Goal: Task Accomplishment & Management: Complete application form

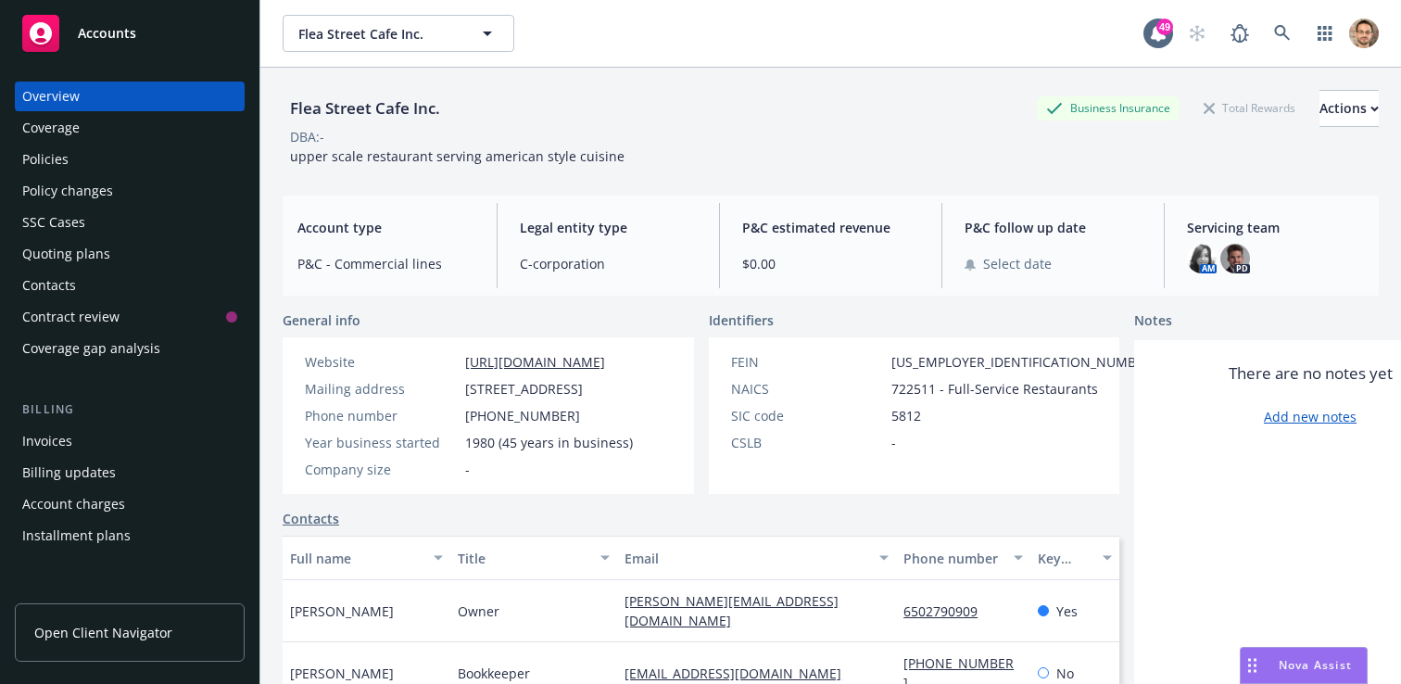
click at [95, 156] on div "Policies" at bounding box center [129, 160] width 215 height 30
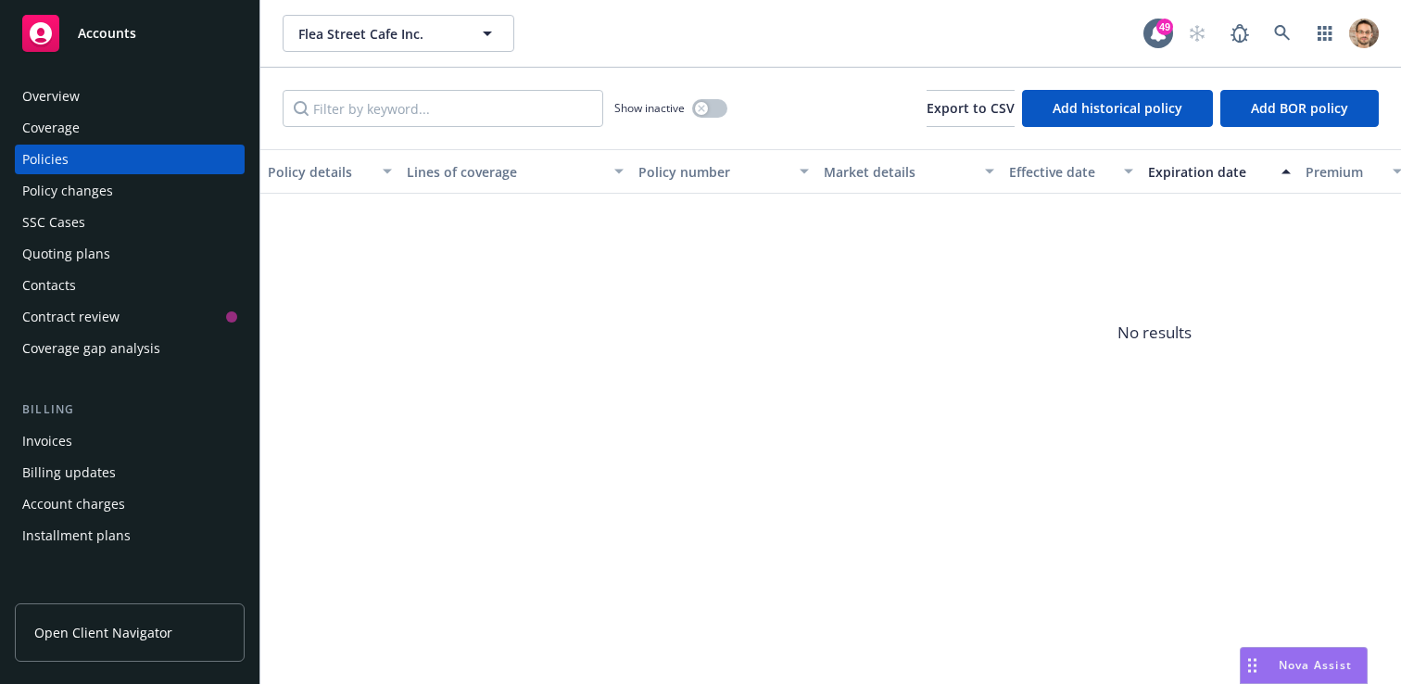
click at [763, 280] on span "No results" at bounding box center [1154, 333] width 1788 height 278
click at [699, 107] on icon "button" at bounding box center [701, 108] width 7 height 7
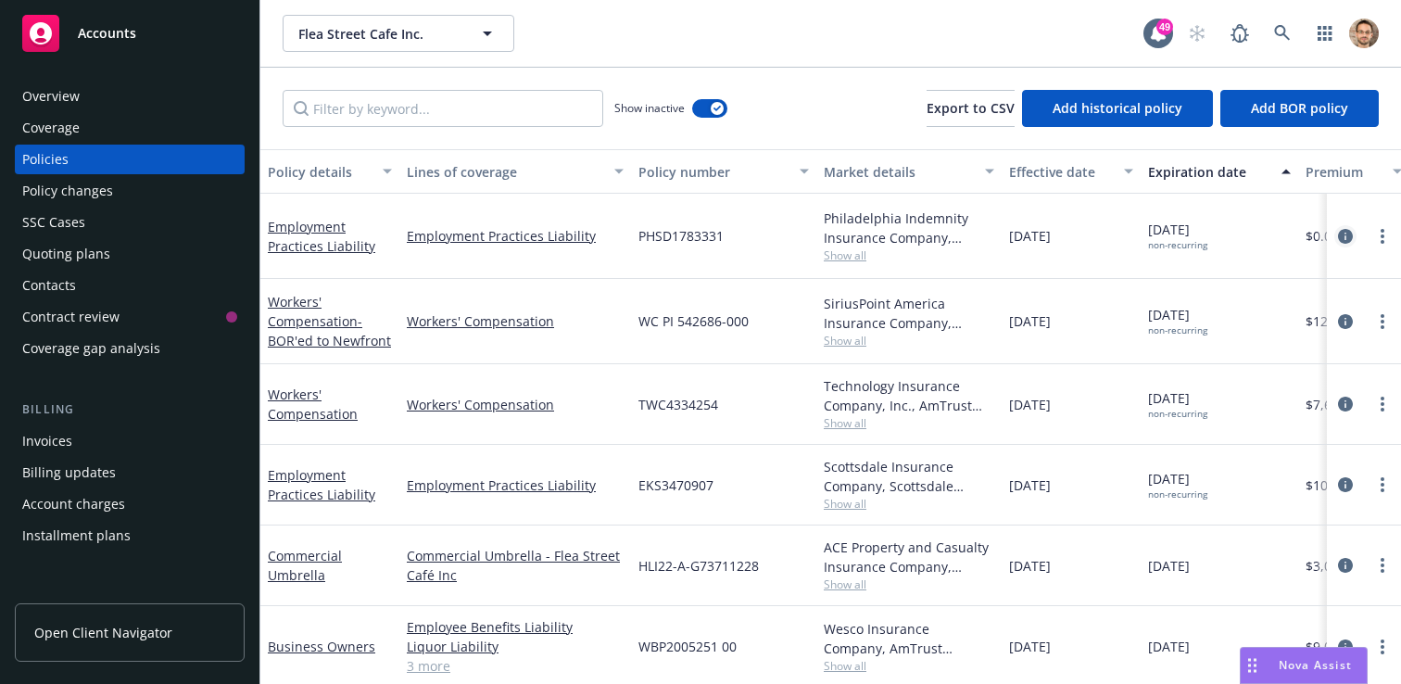
click at [1348, 233] on icon "circleInformation" at bounding box center [1345, 236] width 15 height 15
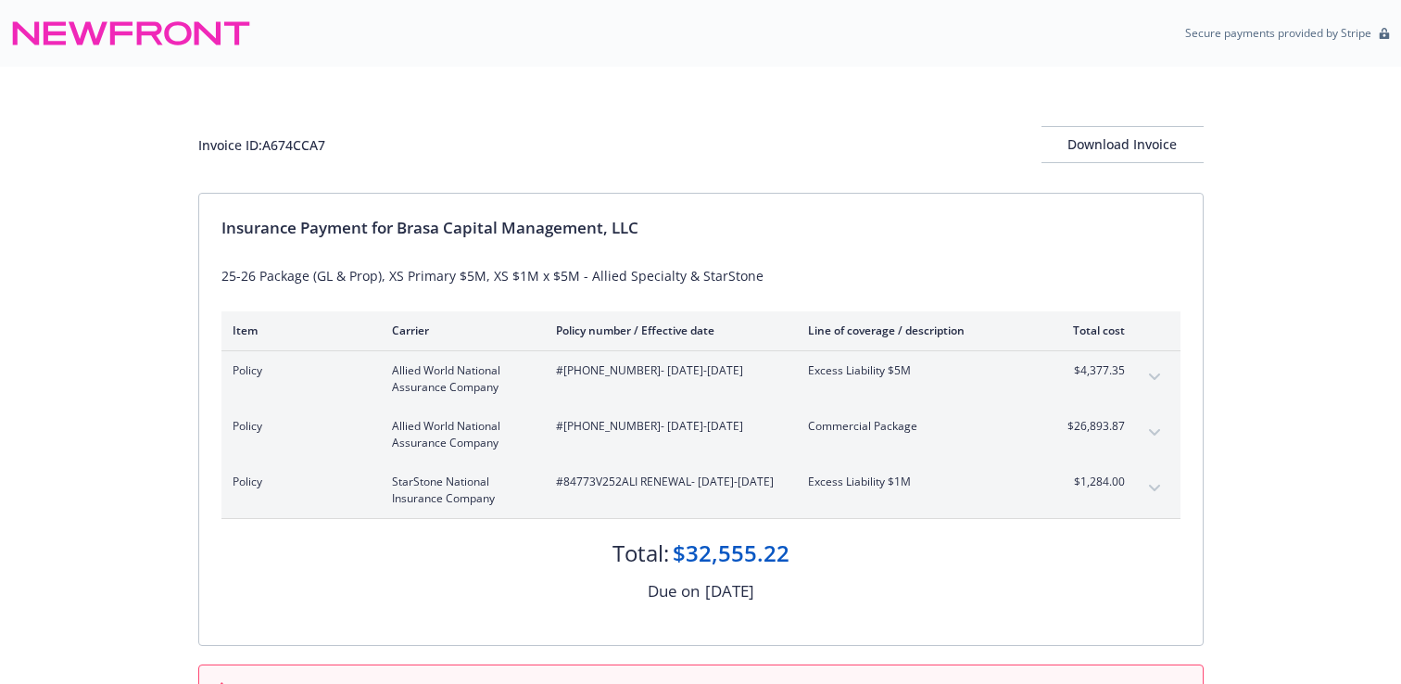
click at [817, 246] on div "Insurance Payment for Brasa Capital Management, LLC 25-26 Package (GL & Prop), …" at bounding box center [700, 419] width 1003 height 451
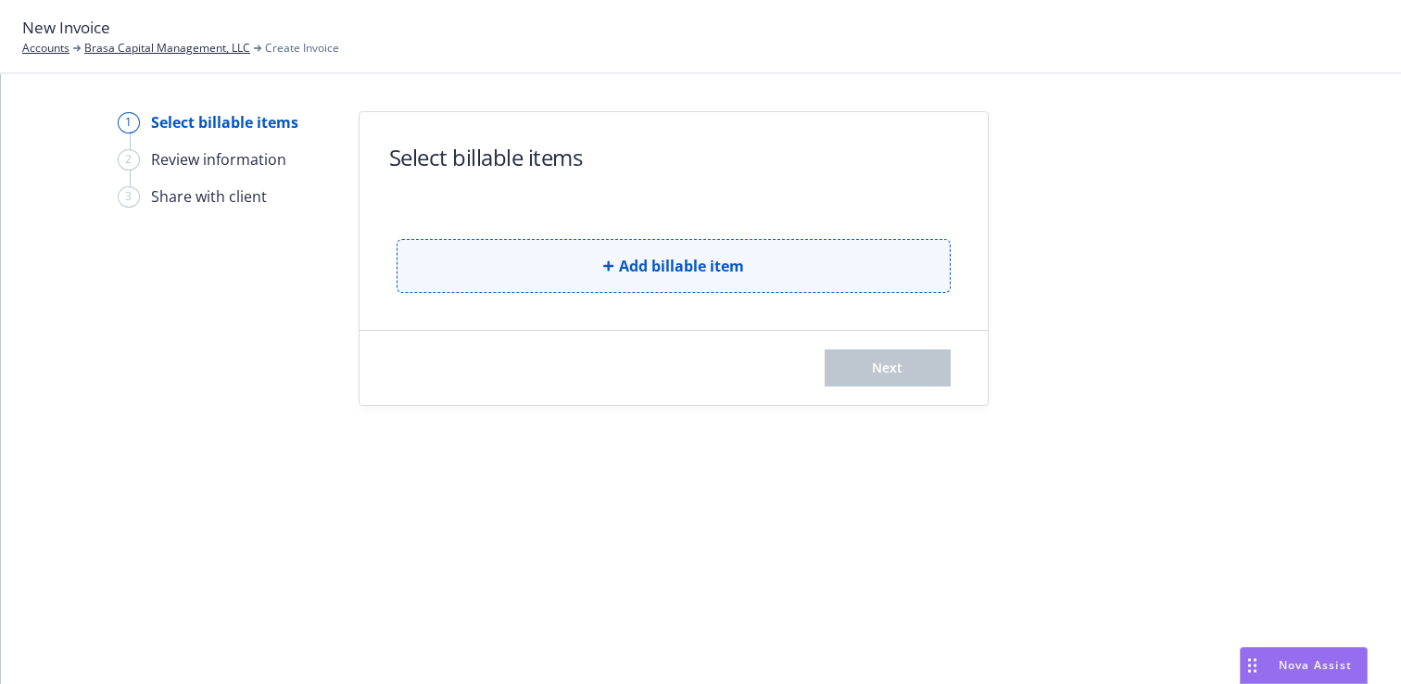
click at [691, 270] on span "Add billable item" at bounding box center [681, 266] width 125 height 22
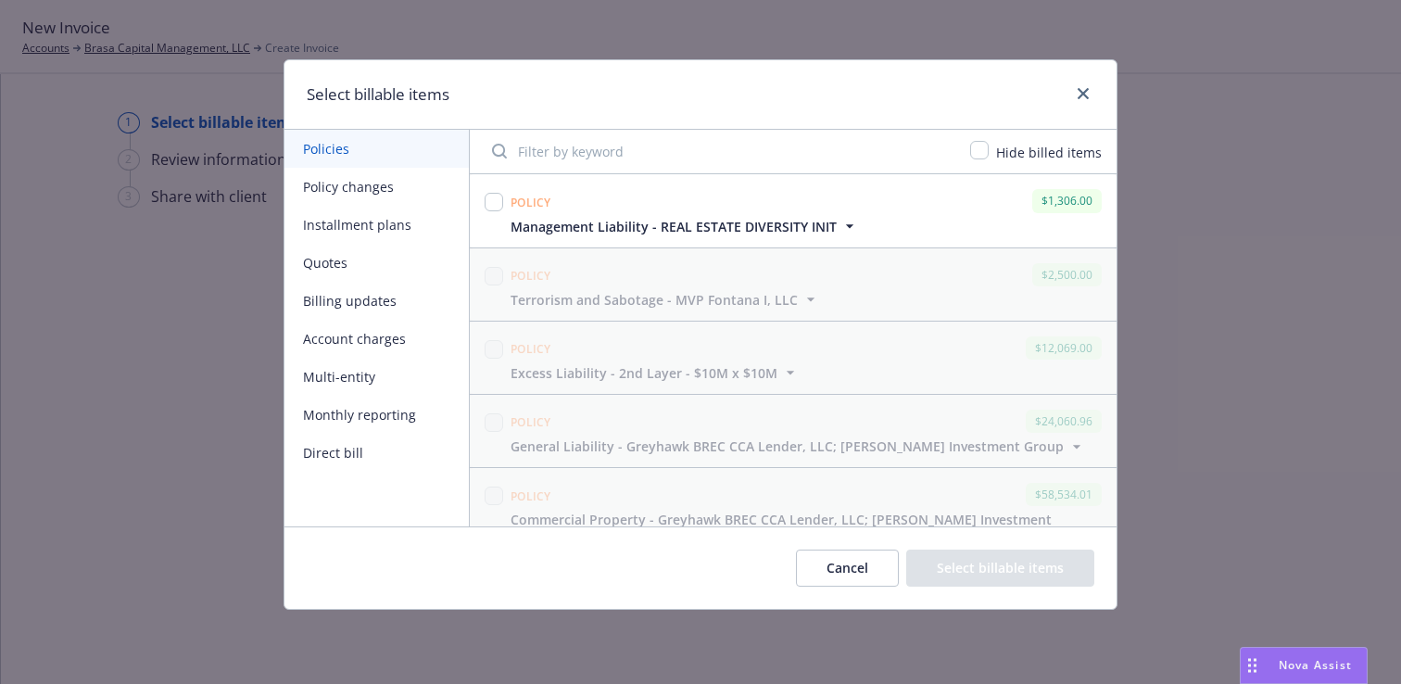
click at [599, 153] on input "Filter by keyword" at bounding box center [720, 150] width 478 height 37
paste input "[PHONE_NUMBER]"
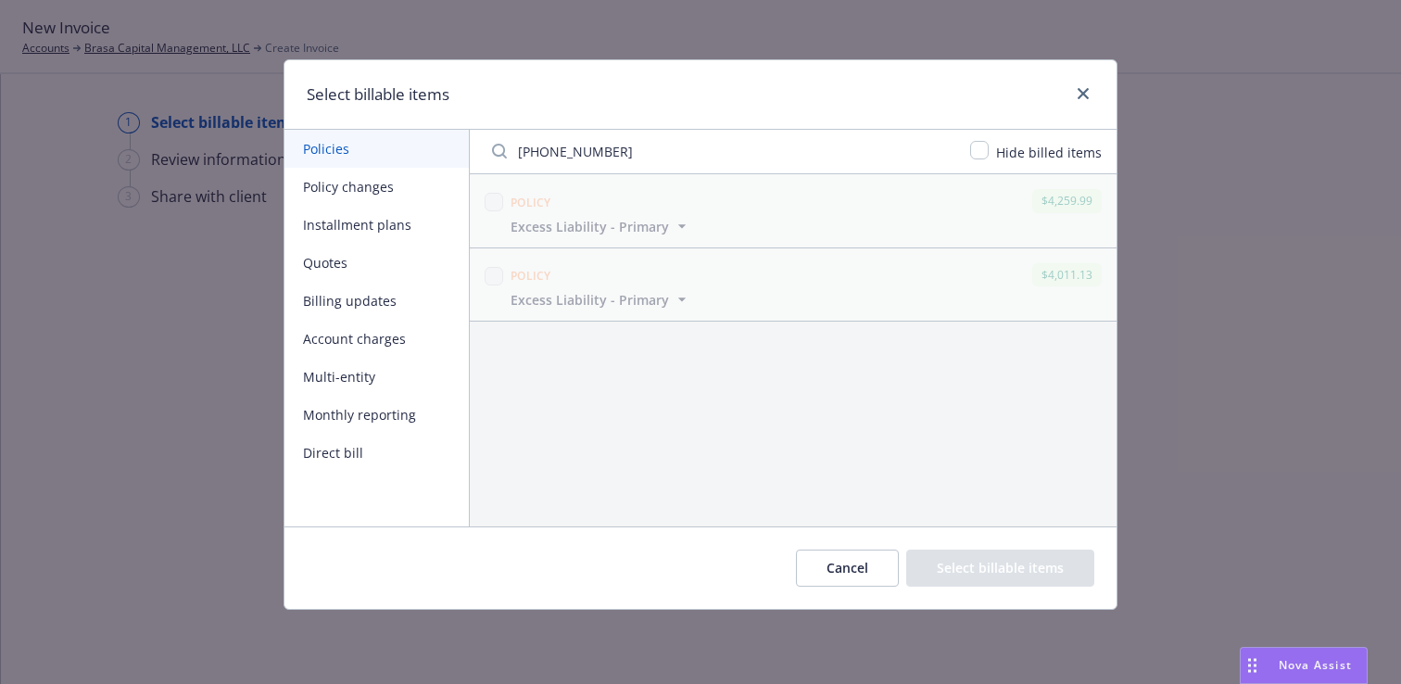
type input "[PHONE_NUMBER]"
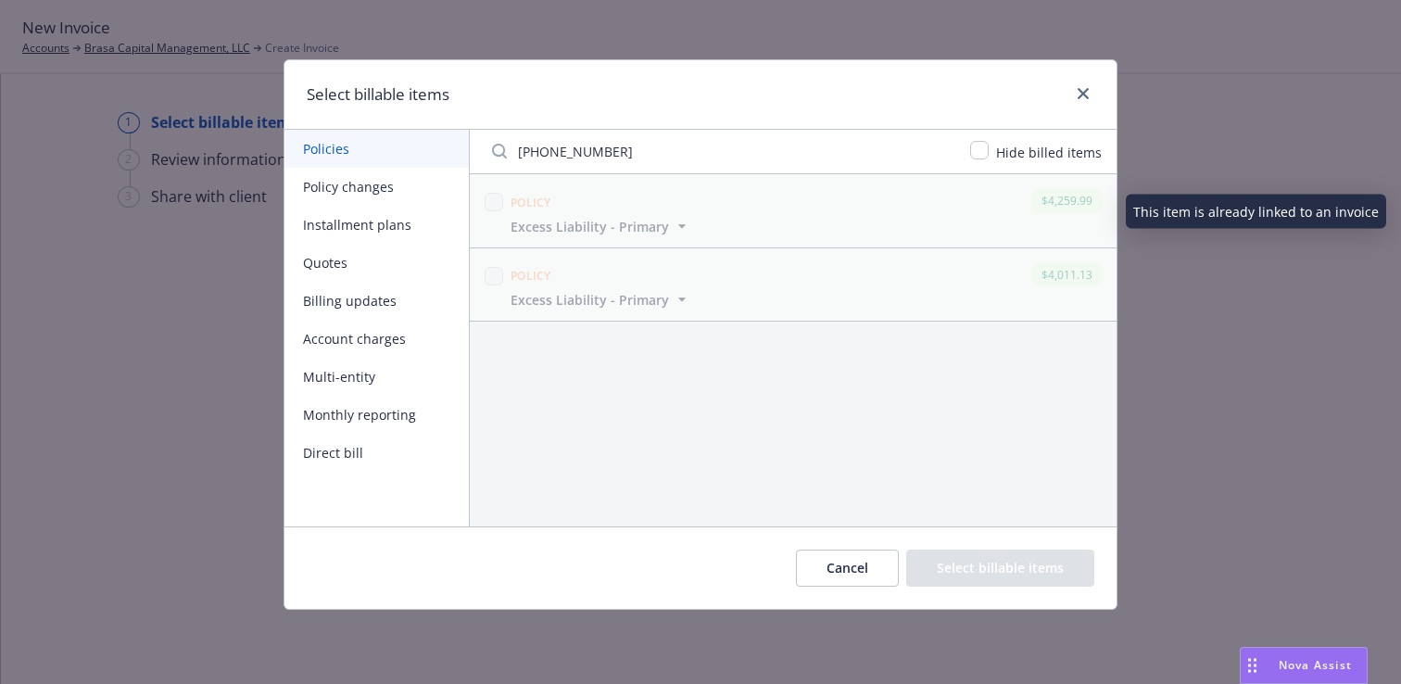
click at [678, 226] on icon "button" at bounding box center [681, 226] width 7 height 4
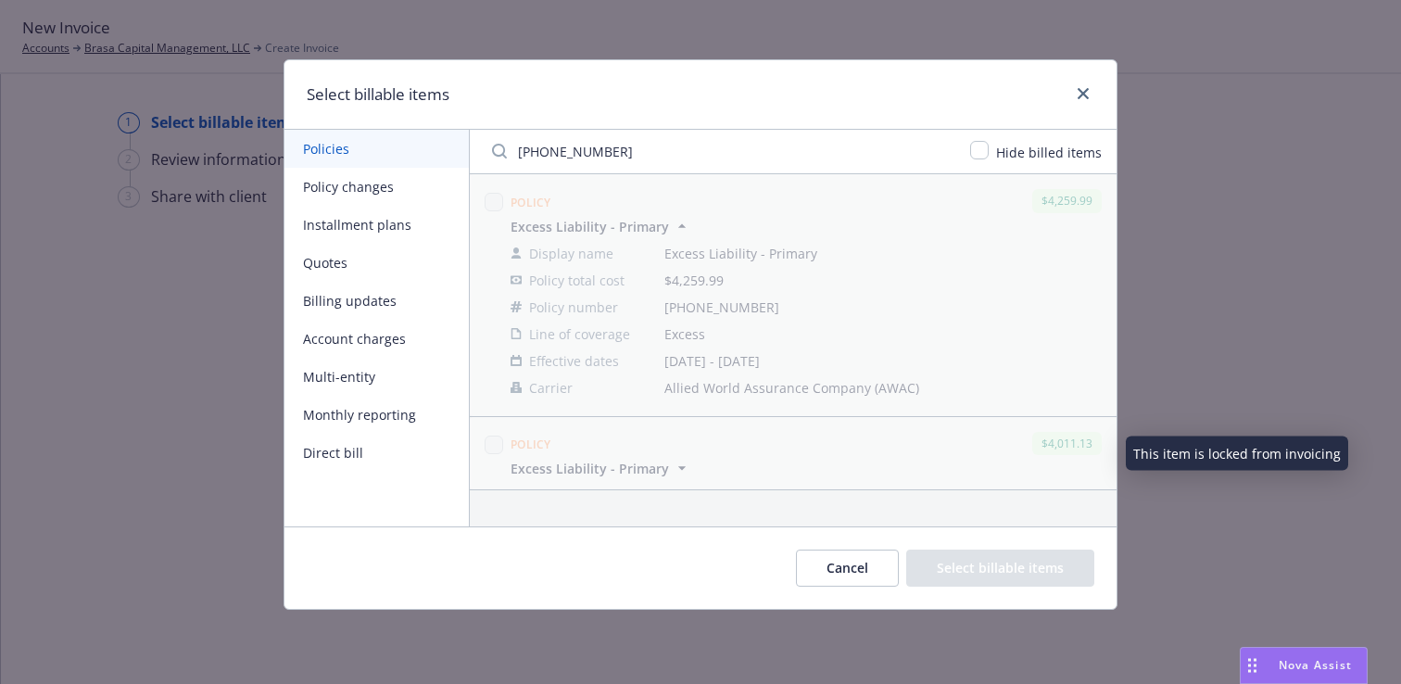
click at [683, 472] on icon "button" at bounding box center [682, 468] width 19 height 19
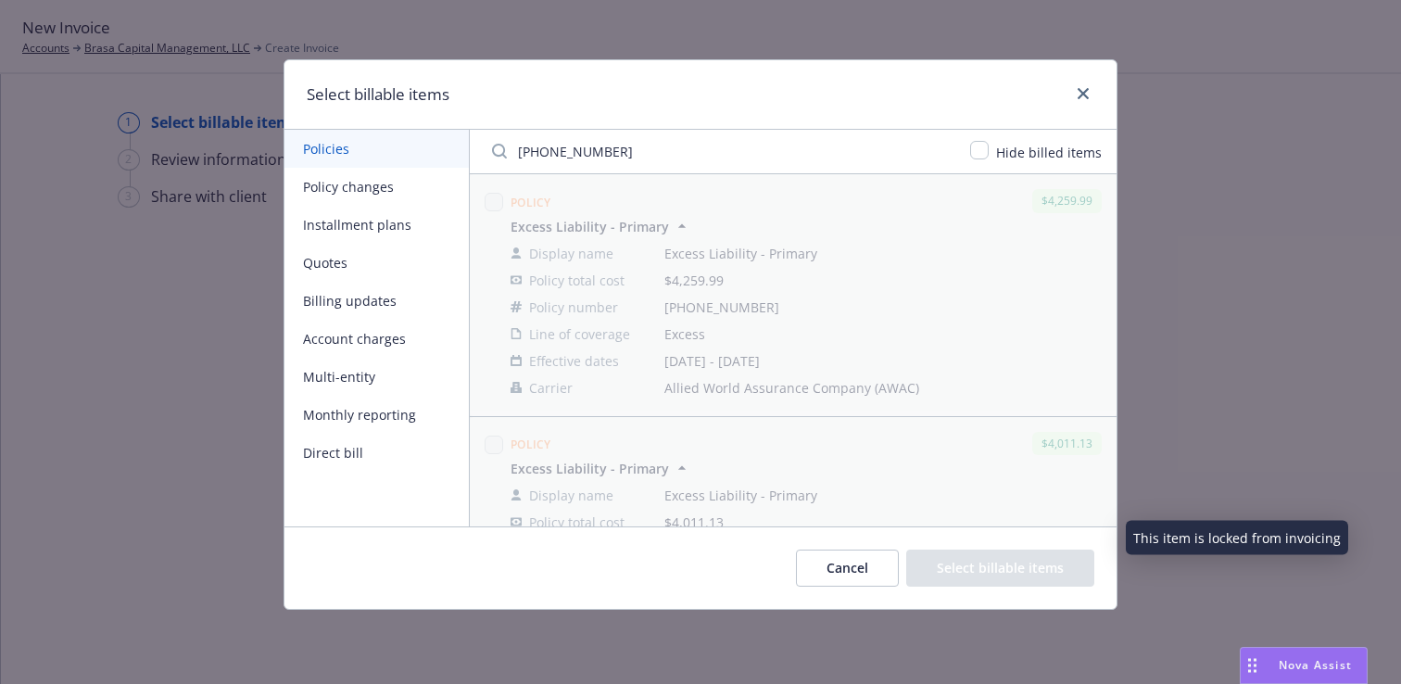
click at [634, 156] on input "[PHONE_NUMBER]" at bounding box center [720, 150] width 478 height 37
click at [347, 185] on button "Policy changes" at bounding box center [376, 187] width 184 height 38
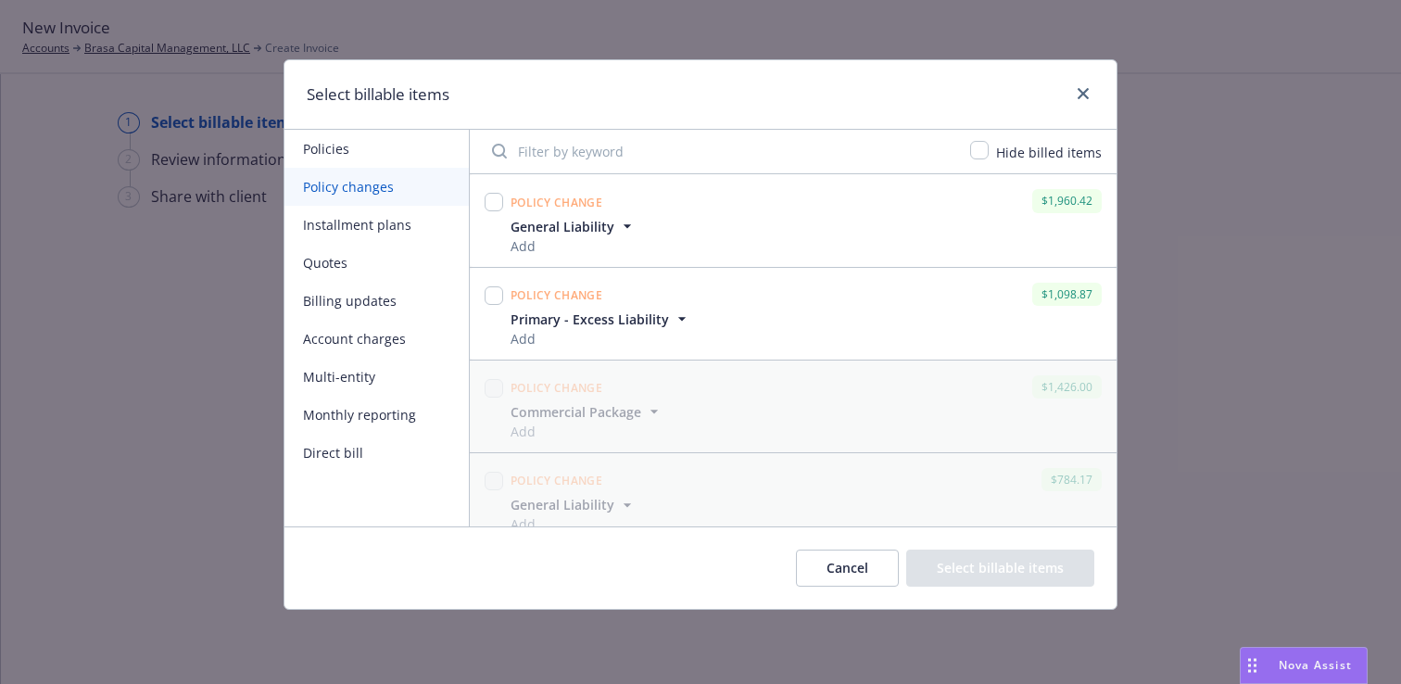
click at [627, 155] on input "Filter by keyword" at bounding box center [720, 150] width 478 height 37
paste input "[PHONE_NUMBER]"
type input "[PHONE_NUMBER]"
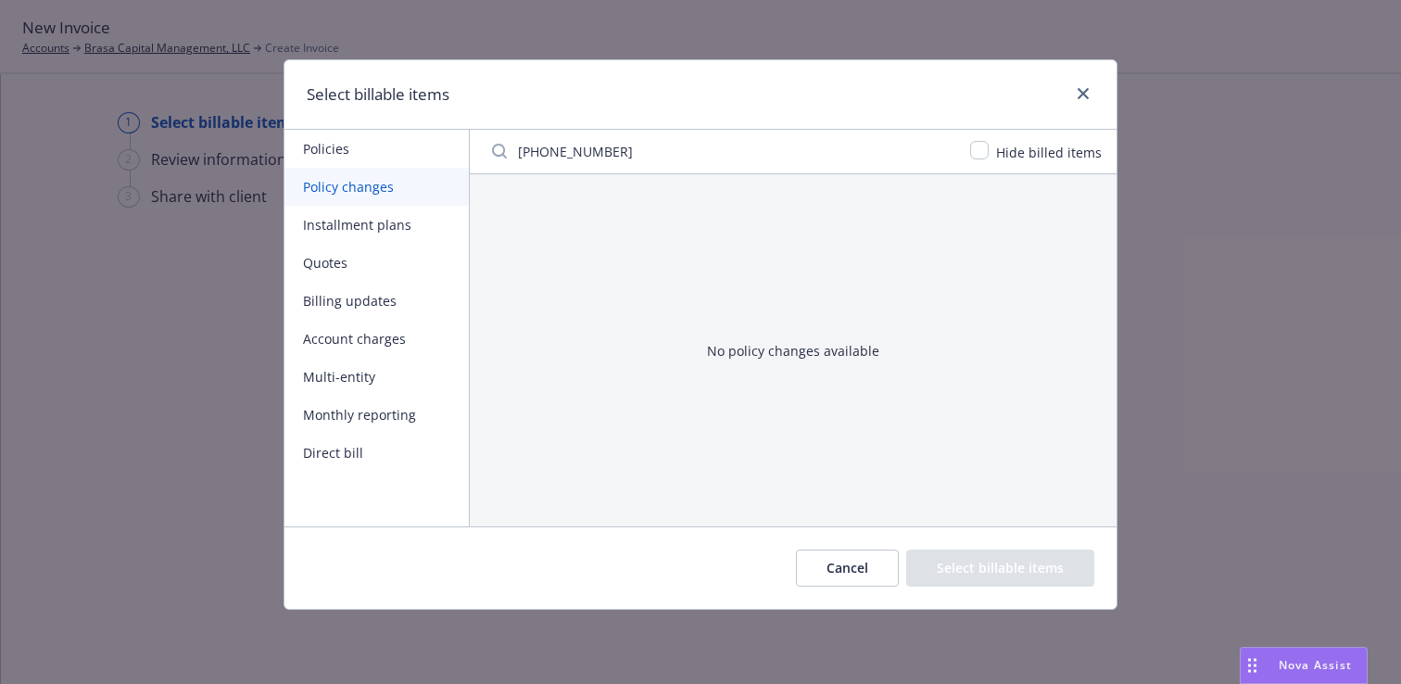
click at [404, 225] on button "Installment plans" at bounding box center [376, 225] width 184 height 38
click at [641, 151] on input "Filter by keyword" at bounding box center [720, 150] width 478 height 37
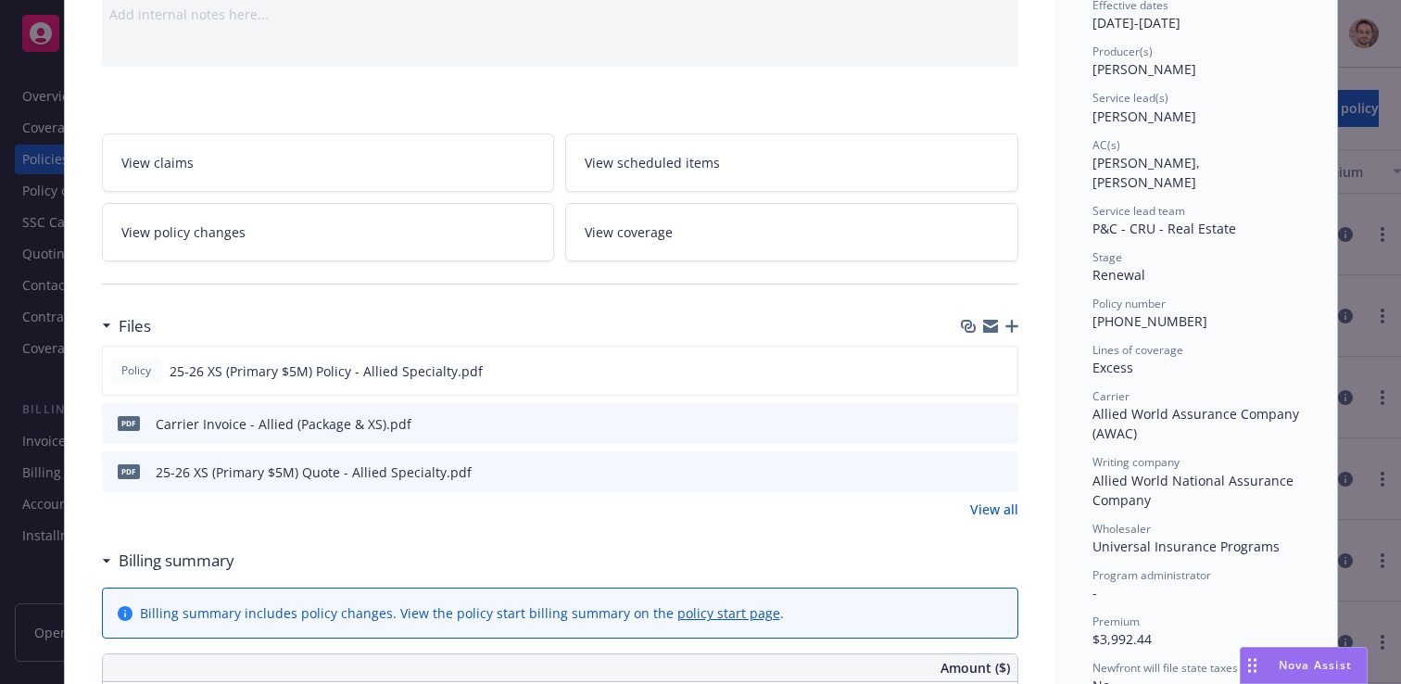
scroll to position [200, 0]
drag, startPoint x: 1184, startPoint y: 303, endPoint x: 1094, endPoint y: 303, distance: 89.9
click at [1094, 303] on div "Policy number [PHONE_NUMBER]" at bounding box center [1196, 313] width 208 height 35
copy span "[PHONE_NUMBER]"
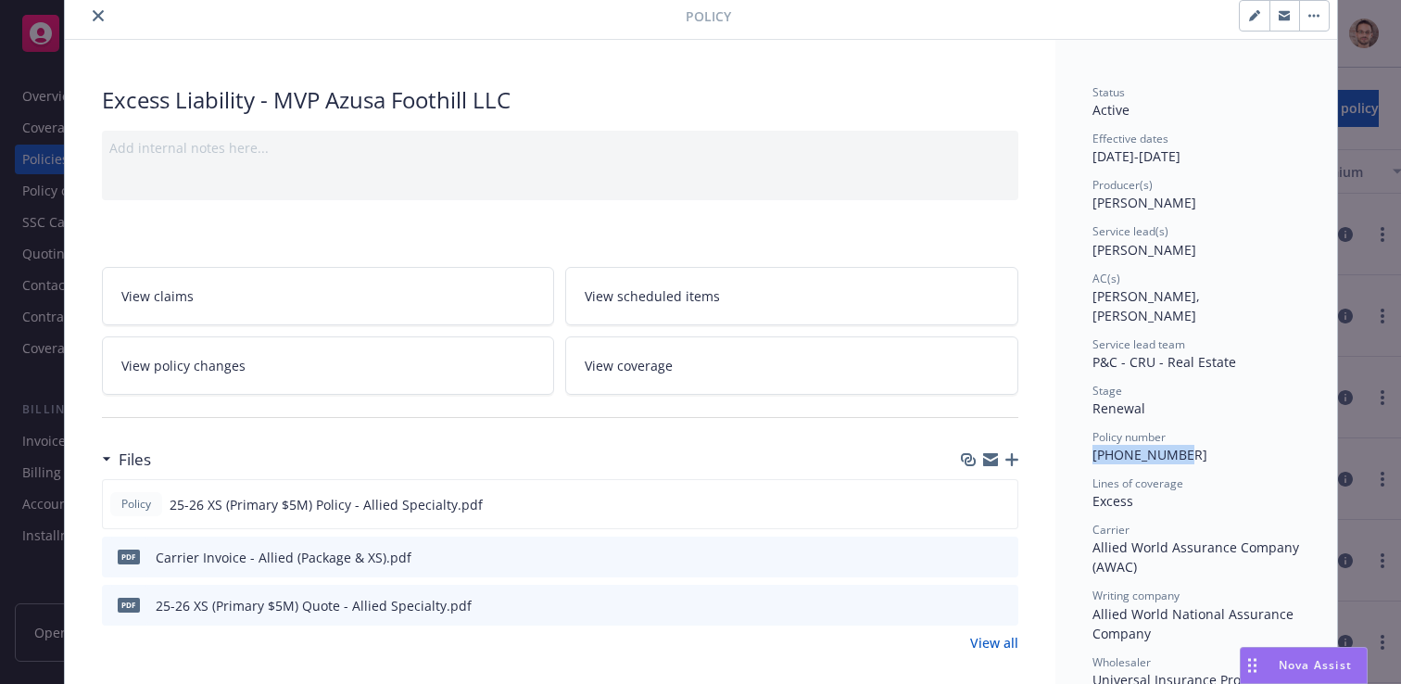
scroll to position [70, 0]
